Goal: Find specific page/section: Find specific page/section

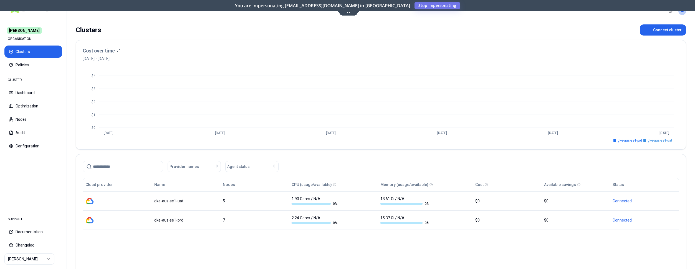
click at [33, 261] on html "Carma ORGANISATION Clusters Policies CLUSTER Dashboard Optimization Nodes Audit…" at bounding box center [347, 134] width 695 height 269
